Goal: Check status

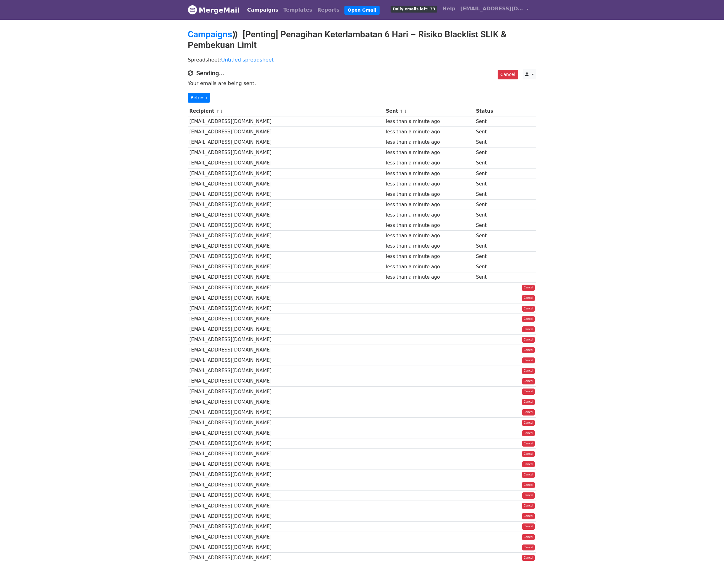
click at [203, 105] on div "Recipient ↑ ↓ Sent ↑ ↓ Status sitykho11@gmail.com less than a minute ago Sent M…" at bounding box center [362, 372] width 358 height 538
click at [198, 95] on link "Refresh" at bounding box center [199, 98] width 22 height 10
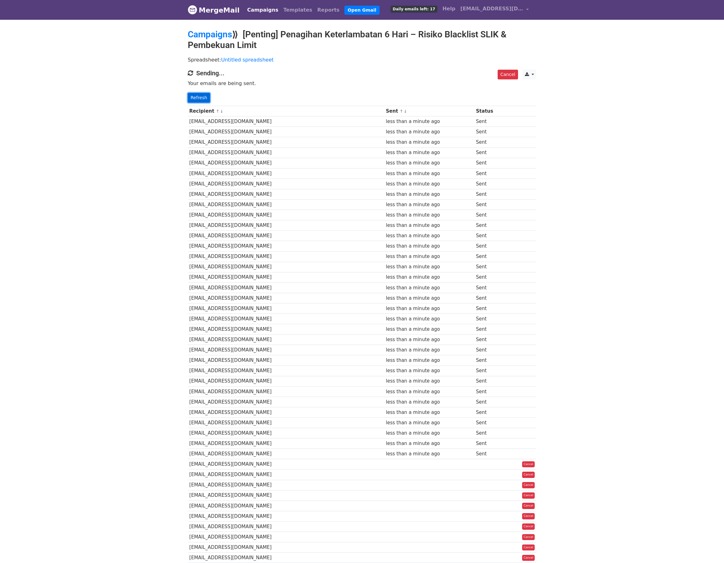
click at [197, 95] on link "Refresh" at bounding box center [199, 98] width 22 height 10
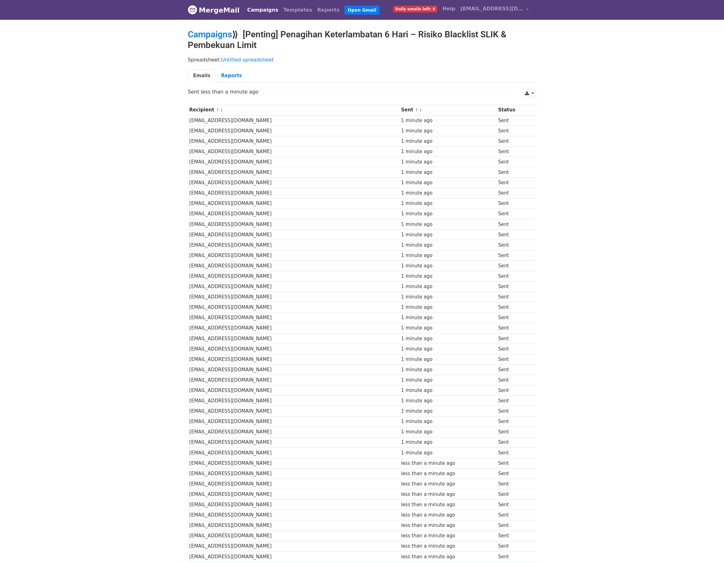
click at [554, 304] on body "MergeMail Campaigns Templates Reports Open Gmail Daily emails left: 0 Help [EMA…" at bounding box center [362, 332] width 724 height 665
